Goal: Task Accomplishment & Management: Manage account settings

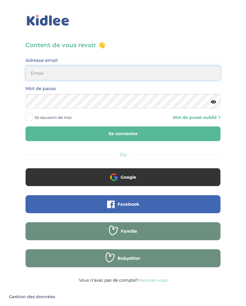
click at [209, 77] on input "email" at bounding box center [123, 73] width 195 height 14
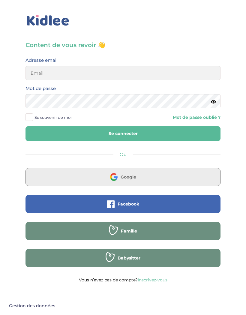
click at [175, 173] on button "Google" at bounding box center [123, 177] width 195 height 18
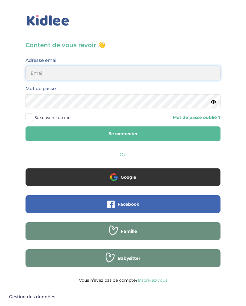
click at [200, 76] on input "email" at bounding box center [123, 73] width 195 height 14
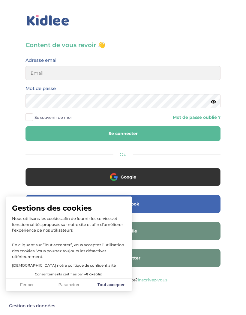
type input "[EMAIL_ADDRESS][DOMAIN_NAME]"
click at [194, 115] on link "Mot de passe oublié ?" at bounding box center [197, 118] width 48 height 6
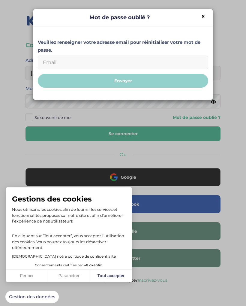
click at [190, 59] on input "Email" at bounding box center [123, 63] width 170 height 14
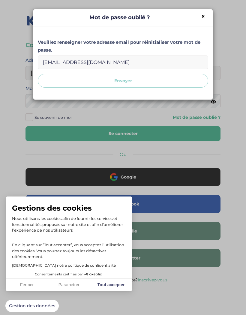
type input "[EMAIL_ADDRESS][DOMAIN_NAME]"
click at [190, 77] on button "Envoyer" at bounding box center [123, 81] width 170 height 14
